Goal: Information Seeking & Learning: Learn about a topic

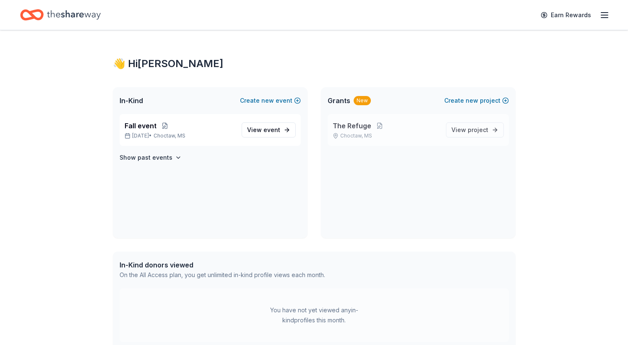
click at [356, 123] on span "The Refuge" at bounding box center [352, 126] width 39 height 10
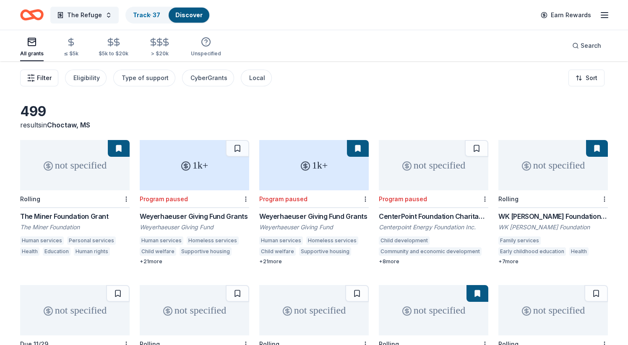
click at [45, 82] on span "Filter" at bounding box center [44, 78] width 15 height 10
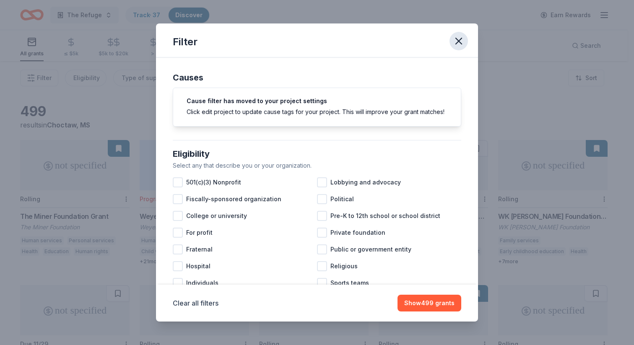
click at [456, 40] on icon "button" at bounding box center [459, 41] width 12 height 12
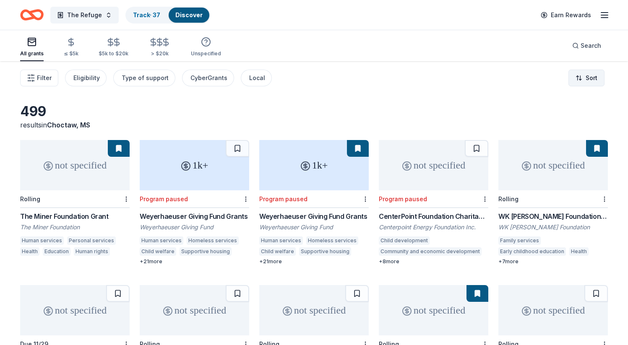
click at [598, 81] on html "The Refuge Track · 37 Discover Earn Rewards All grants ≤ $5k $5k to $20k > $20k…" at bounding box center [314, 172] width 628 height 345
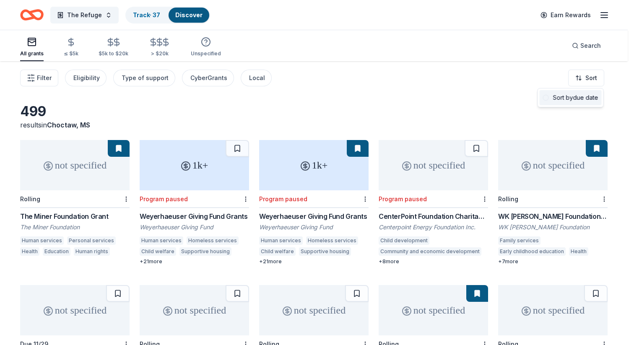
click at [582, 97] on div "Sort by due date" at bounding box center [571, 97] width 62 height 15
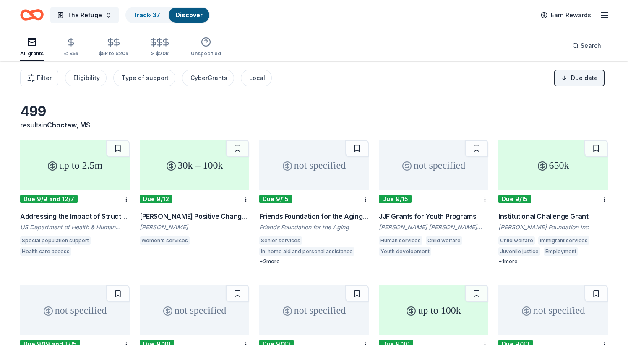
click at [34, 163] on div "up to 2.5m" at bounding box center [75, 165] width 110 height 50
click at [191, 160] on div "30k – 100k" at bounding box center [195, 165] width 110 height 50
click at [307, 171] on div "not specified" at bounding box center [314, 165] width 110 height 50
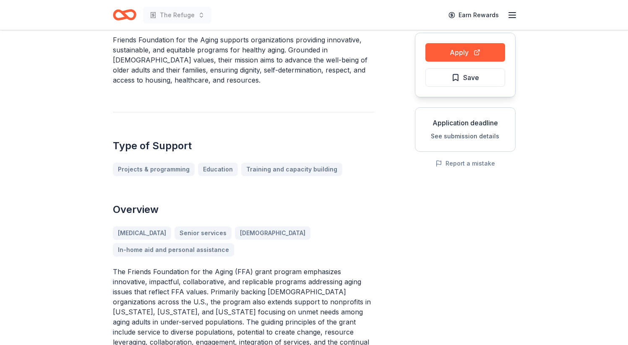
scroll to position [81, 0]
click at [453, 86] on button "Save" at bounding box center [465, 78] width 80 height 18
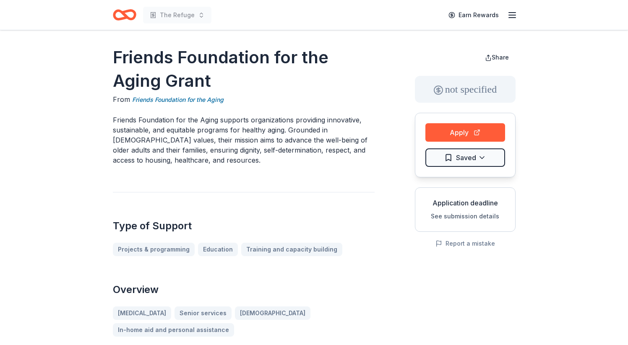
scroll to position [0, 0]
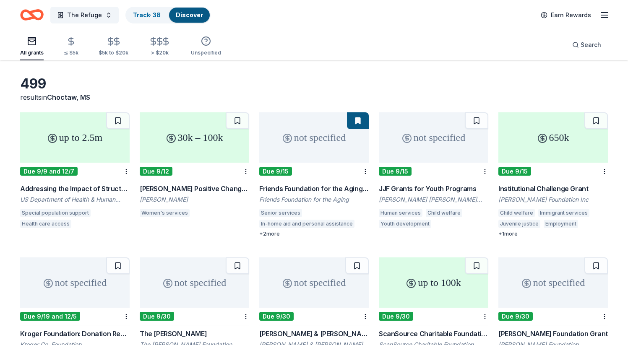
scroll to position [28, 0]
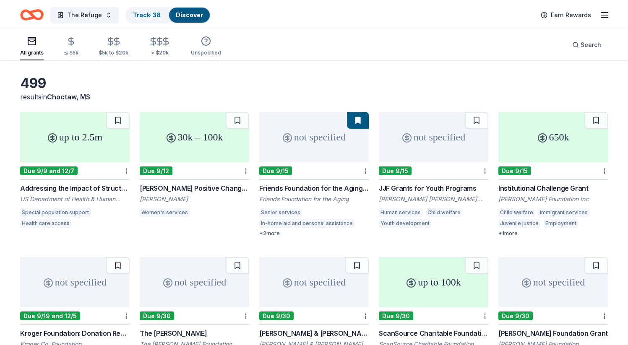
click at [414, 136] on div "not specified" at bounding box center [434, 137] width 110 height 50
click at [543, 147] on div "650k" at bounding box center [553, 137] width 110 height 50
click at [75, 274] on div "not specified" at bounding box center [75, 282] width 110 height 50
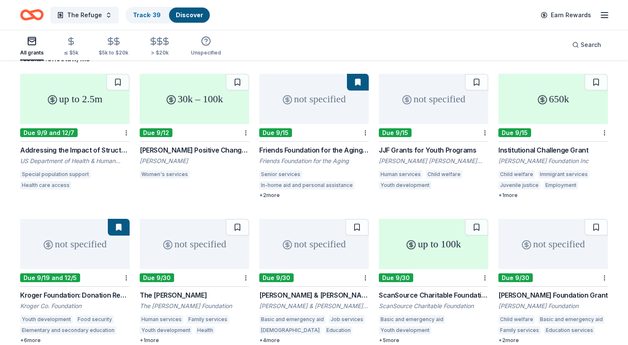
scroll to position [71, 0]
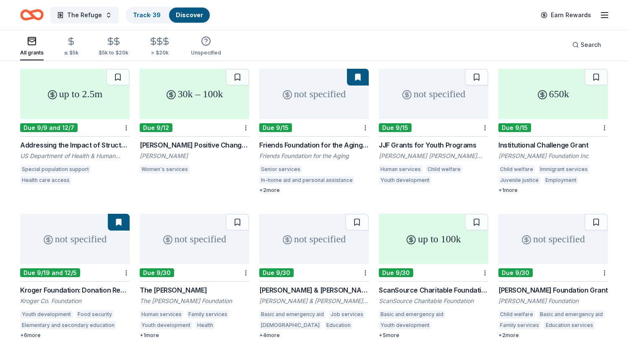
click at [183, 256] on div "not specified" at bounding box center [195, 239] width 110 height 50
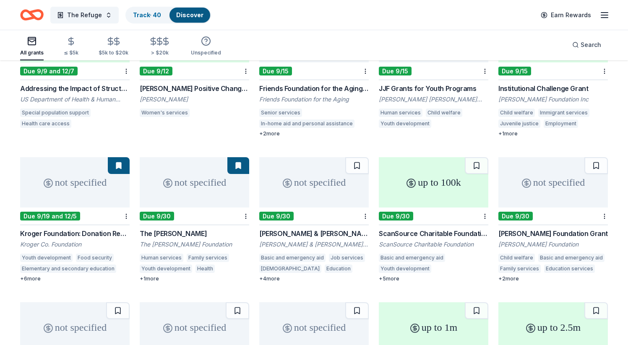
scroll to position [128, 0]
click at [307, 195] on div "not specified" at bounding box center [314, 182] width 110 height 50
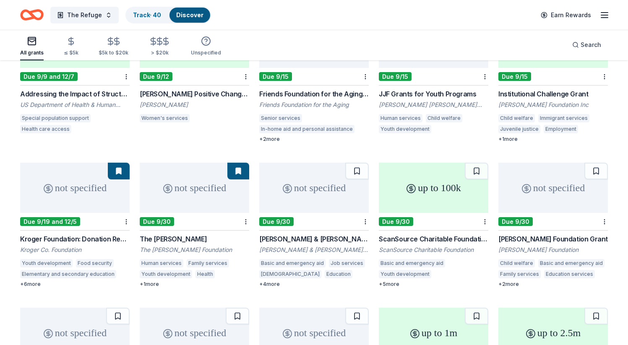
scroll to position [126, 0]
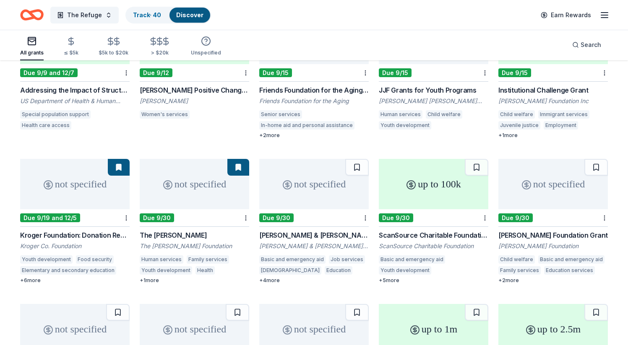
click at [406, 185] on icon at bounding box center [411, 185] width 10 height 10
click at [535, 195] on div "not specified" at bounding box center [553, 184] width 110 height 50
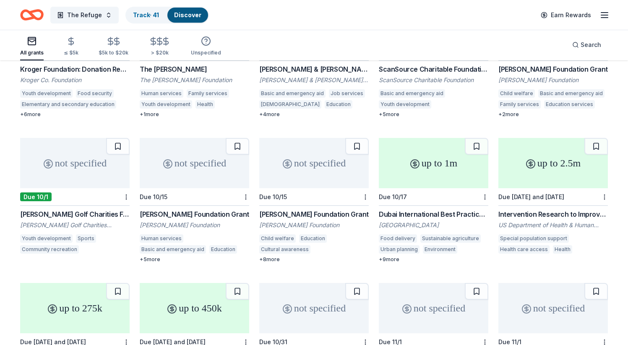
scroll to position [293, 0]
click at [69, 161] on div "not specified" at bounding box center [75, 162] width 110 height 50
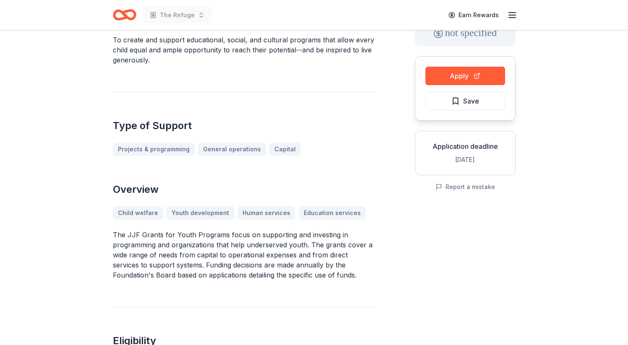
scroll to position [64, 0]
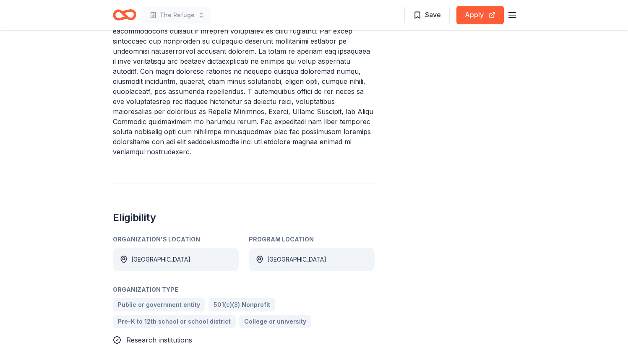
scroll to position [267, 0]
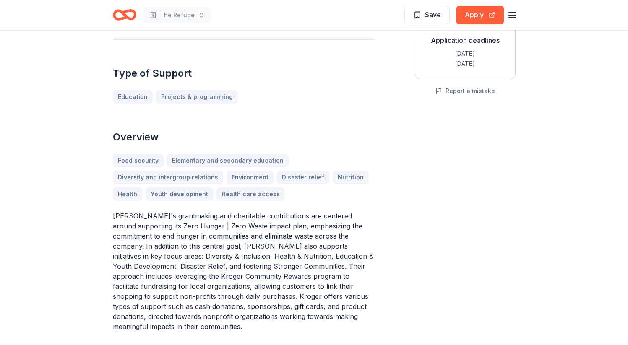
scroll to position [164, 0]
click at [422, 21] on button "Save" at bounding box center [426, 15] width 45 height 18
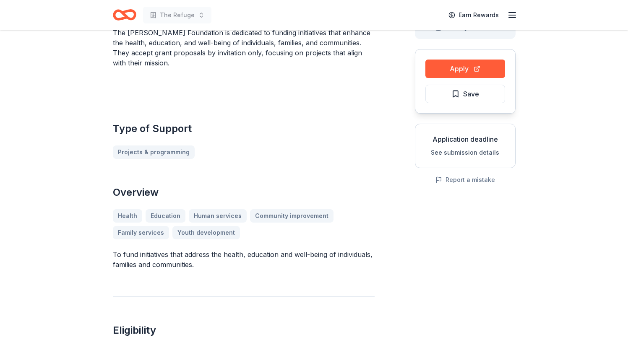
scroll to position [59, 0]
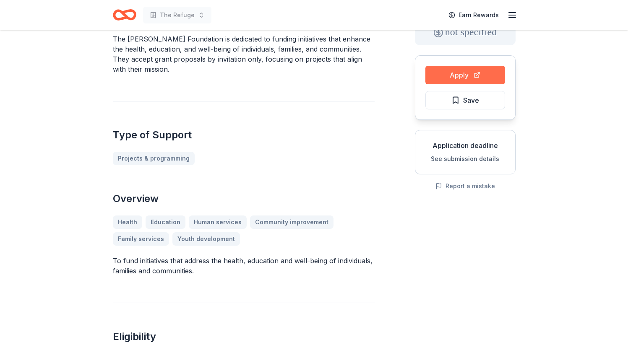
click at [464, 77] on button "Apply" at bounding box center [465, 75] width 80 height 18
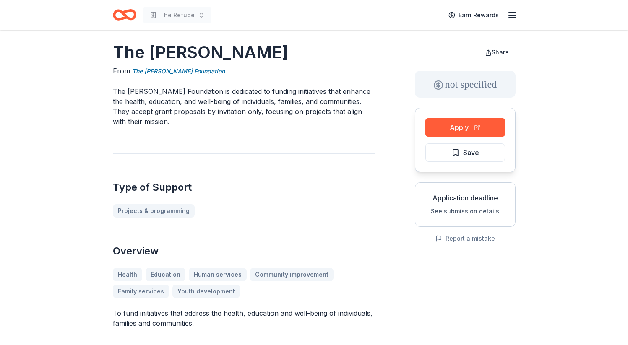
scroll to position [0, 0]
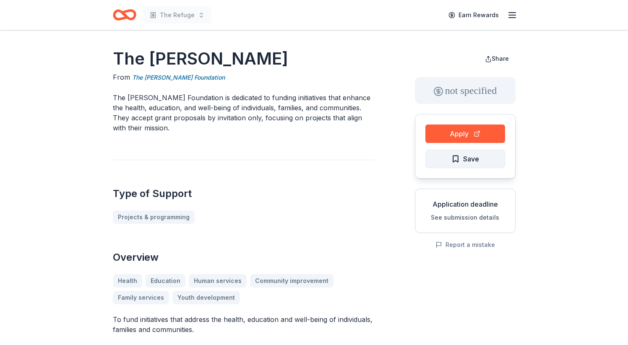
click at [479, 154] on span "Save" at bounding box center [471, 159] width 16 height 11
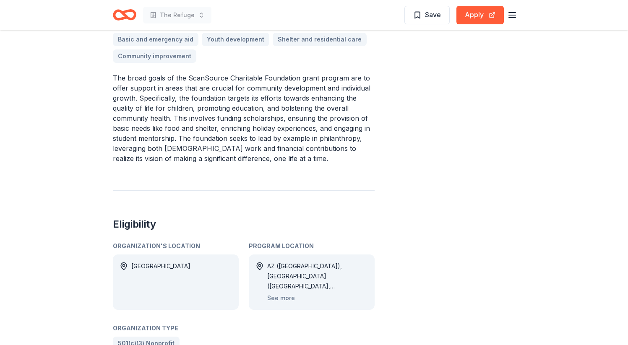
scroll to position [313, 0]
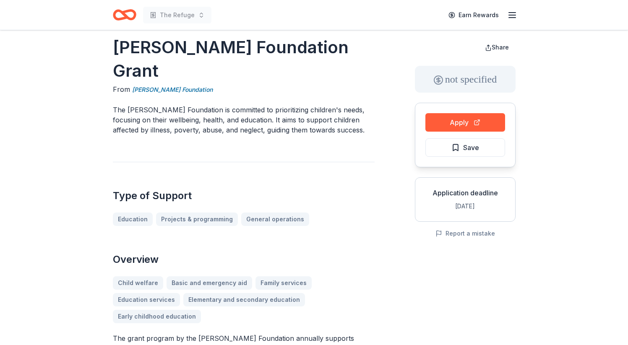
scroll to position [9, 0]
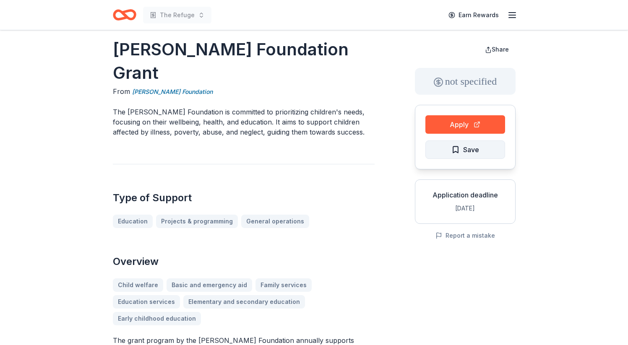
click at [450, 154] on button "Save" at bounding box center [465, 150] width 80 height 18
